Goal: Use online tool/utility: Utilize a website feature to perform a specific function

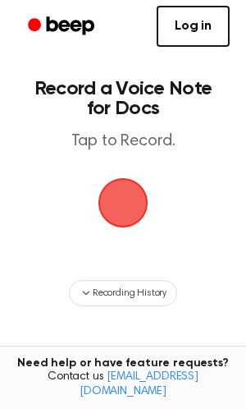
click at [117, 204] on span "button" at bounding box center [123, 203] width 56 height 56
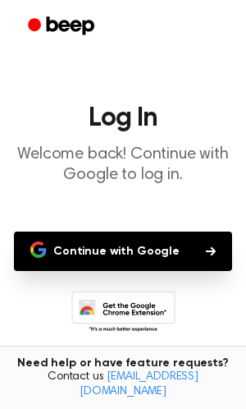
click at [122, 258] on button "Continue with Google" at bounding box center [123, 250] width 218 height 39
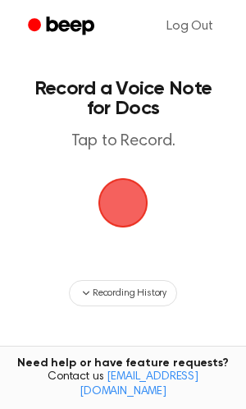
click at [124, 190] on span "button" at bounding box center [123, 202] width 71 height 71
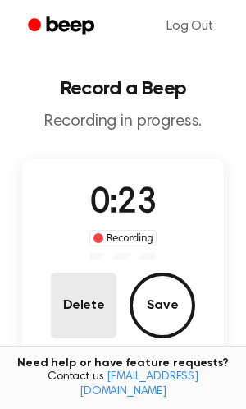
click at [101, 300] on button "Delete" at bounding box center [84, 305] width 66 height 66
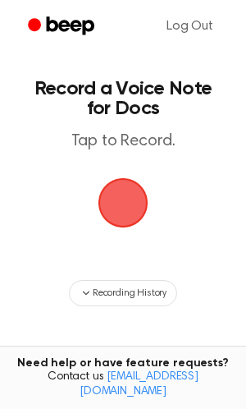
click at [139, 200] on span "button" at bounding box center [123, 202] width 59 height 59
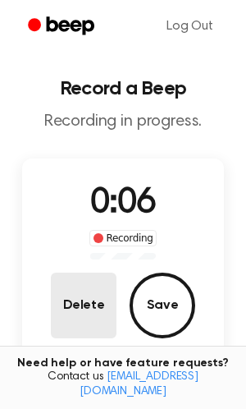
click at [99, 293] on button "Delete" at bounding box center [84, 305] width 66 height 66
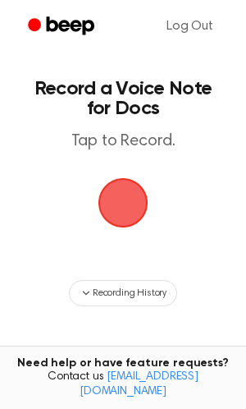
click at [124, 212] on span "button" at bounding box center [123, 202] width 89 height 89
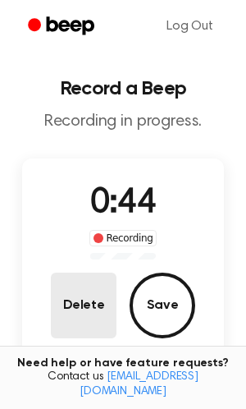
click at [73, 307] on button "Delete" at bounding box center [84, 305] width 66 height 66
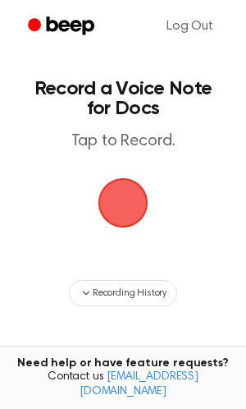
click at [127, 202] on span "button" at bounding box center [123, 202] width 89 height 89
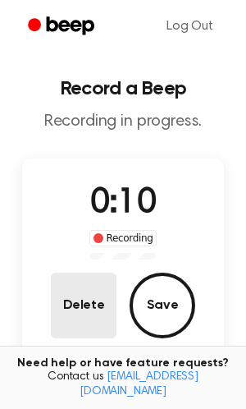
click at [104, 308] on button "Delete" at bounding box center [84, 305] width 66 height 66
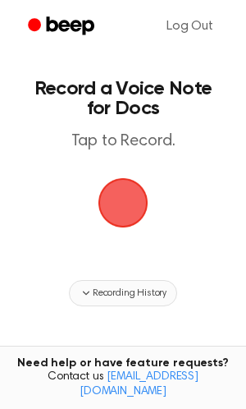
click at [115, 295] on span "Recording History" at bounding box center [130, 293] width 74 height 15
click at [130, 206] on span "button" at bounding box center [123, 203] width 66 height 66
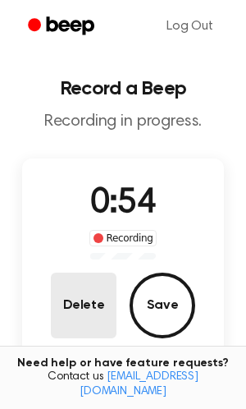
click at [96, 295] on button "Delete" at bounding box center [84, 305] width 66 height 66
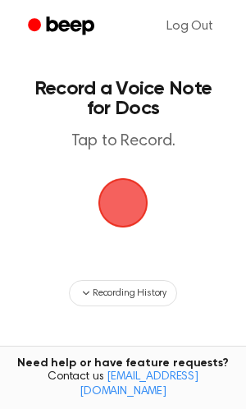
click at [120, 196] on span "button" at bounding box center [122, 202] width 63 height 63
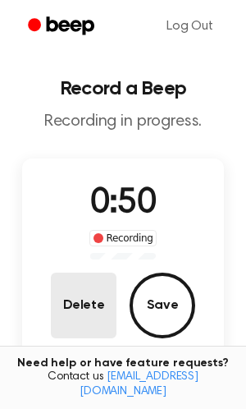
click at [90, 304] on button "Delete" at bounding box center [84, 305] width 66 height 66
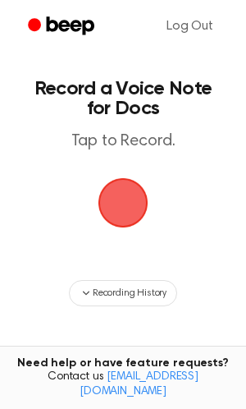
click at [121, 194] on span "button" at bounding box center [123, 203] width 74 height 74
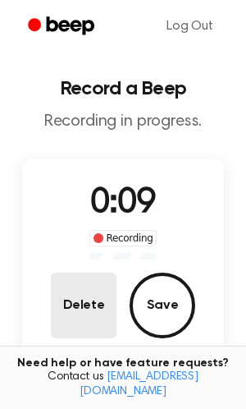
click at [95, 301] on button "Delete" at bounding box center [84, 305] width 66 height 66
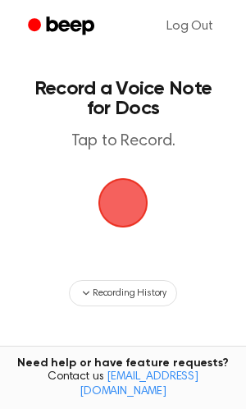
click at [128, 221] on span "button" at bounding box center [123, 202] width 59 height 59
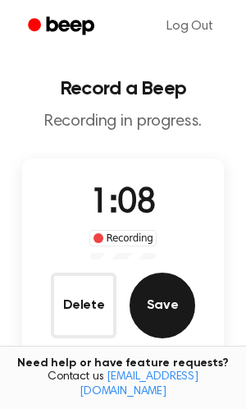
click at [153, 312] on button "Save" at bounding box center [163, 305] width 66 height 66
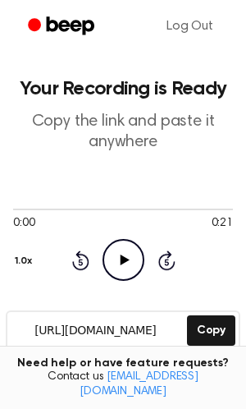
click at [127, 263] on icon "Play Audio" at bounding box center [124, 260] width 42 height 42
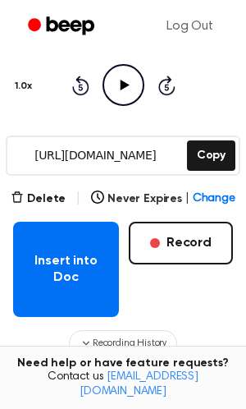
scroll to position [176, 0]
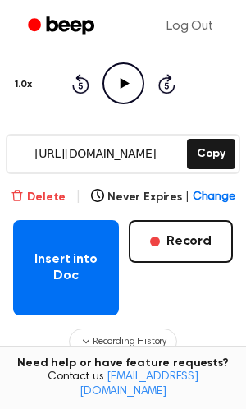
click at [55, 190] on button "Delete" at bounding box center [38, 197] width 55 height 17
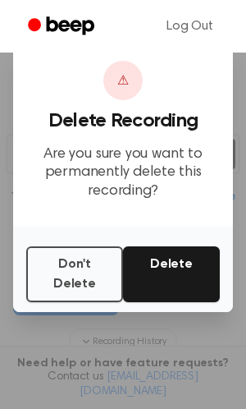
click at [197, 271] on button "Delete" at bounding box center [171, 274] width 97 height 56
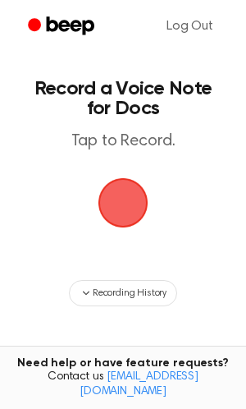
click at [112, 196] on span "button" at bounding box center [123, 202] width 69 height 69
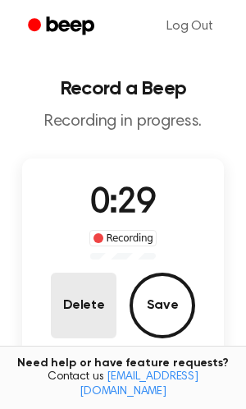
click at [95, 277] on button "Delete" at bounding box center [84, 305] width 66 height 66
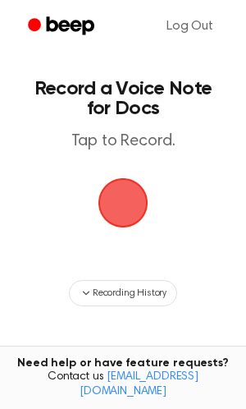
click at [135, 199] on span "button" at bounding box center [123, 203] width 56 height 56
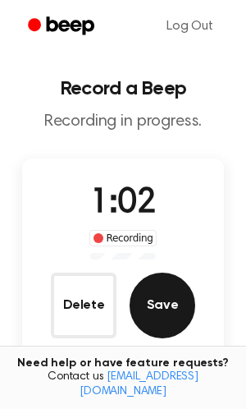
click at [156, 310] on button "Save" at bounding box center [163, 305] width 66 height 66
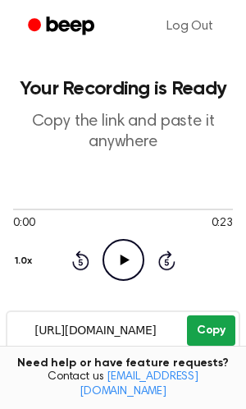
click at [222, 331] on button "Copy" at bounding box center [211, 330] width 48 height 30
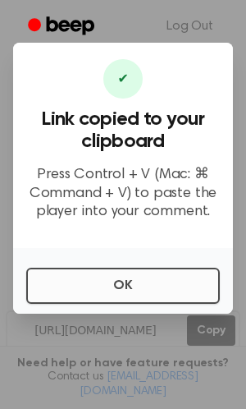
click at [155, 274] on button "OK" at bounding box center [123, 286] width 194 height 36
